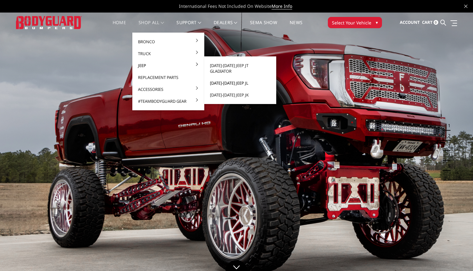
click at [221, 78] on link "[DATE]-[DATE] Jeep JL" at bounding box center [240, 83] width 67 height 12
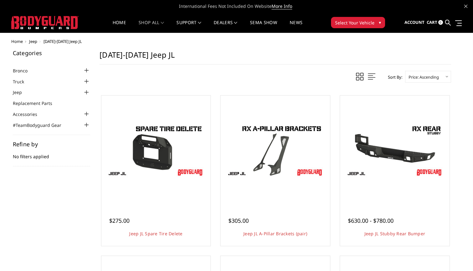
click at [86, 92] on div at bounding box center [87, 93] width 8 height 8
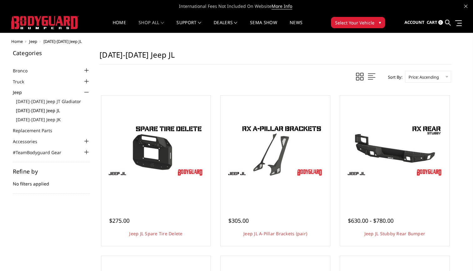
click at [47, 110] on link "[DATE]-[DATE] Jeep JL" at bounding box center [53, 110] width 74 height 7
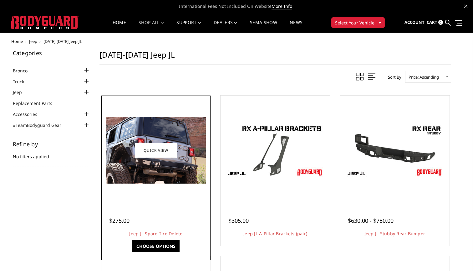
click at [160, 171] on img at bounding box center [156, 150] width 100 height 67
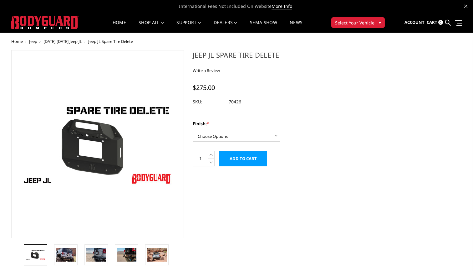
select select "1351"
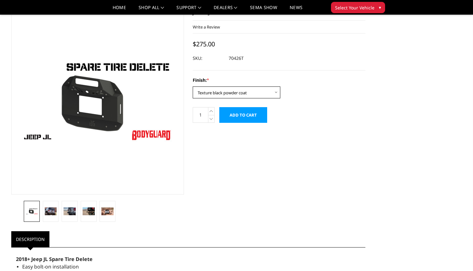
scroll to position [28, 0]
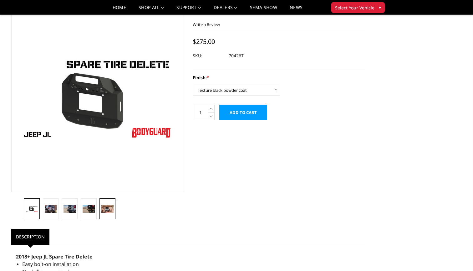
click at [111, 211] on img at bounding box center [107, 209] width 12 height 8
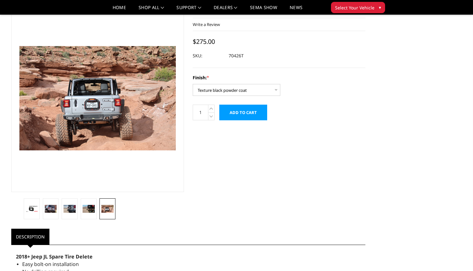
click at [97, 212] on li at bounding box center [88, 208] width 19 height 21
click at [91, 211] on img at bounding box center [89, 209] width 12 height 8
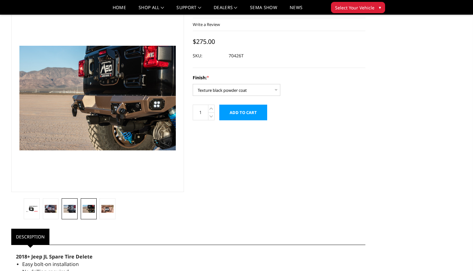
click at [77, 212] on link at bounding box center [70, 208] width 16 height 21
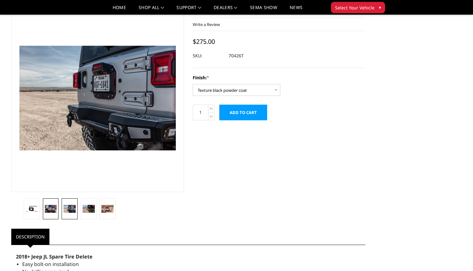
click at [54, 209] on img at bounding box center [51, 209] width 12 height 8
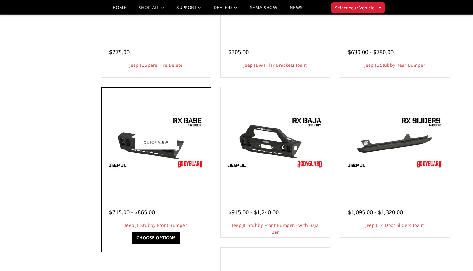
scroll to position [147, 0]
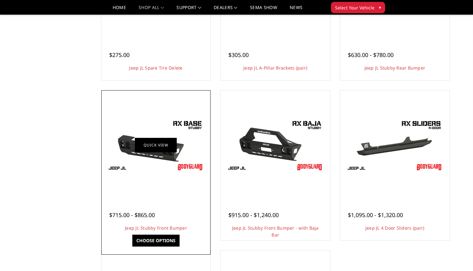
click at [162, 147] on link "Quick view" at bounding box center [156, 144] width 42 height 15
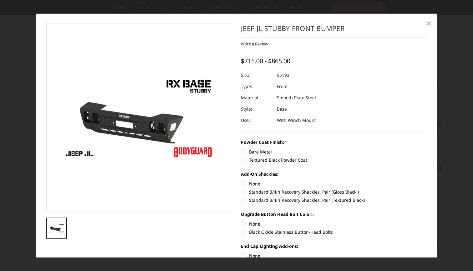
click at [430, 25] on span "×" at bounding box center [429, 22] width 6 height 13
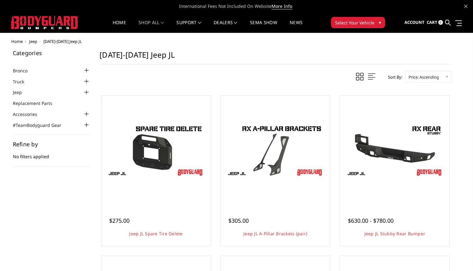
scroll to position [0, 0]
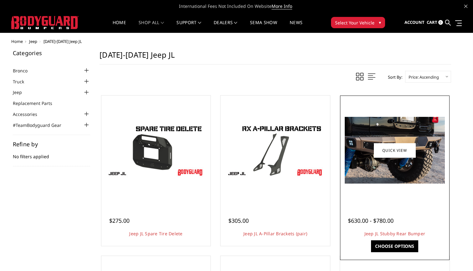
click at [398, 125] on img at bounding box center [395, 150] width 100 height 67
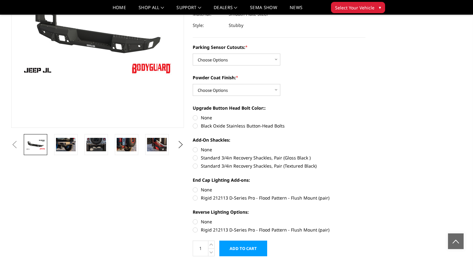
scroll to position [73, 0]
